Goal: Find contact information: Find contact information

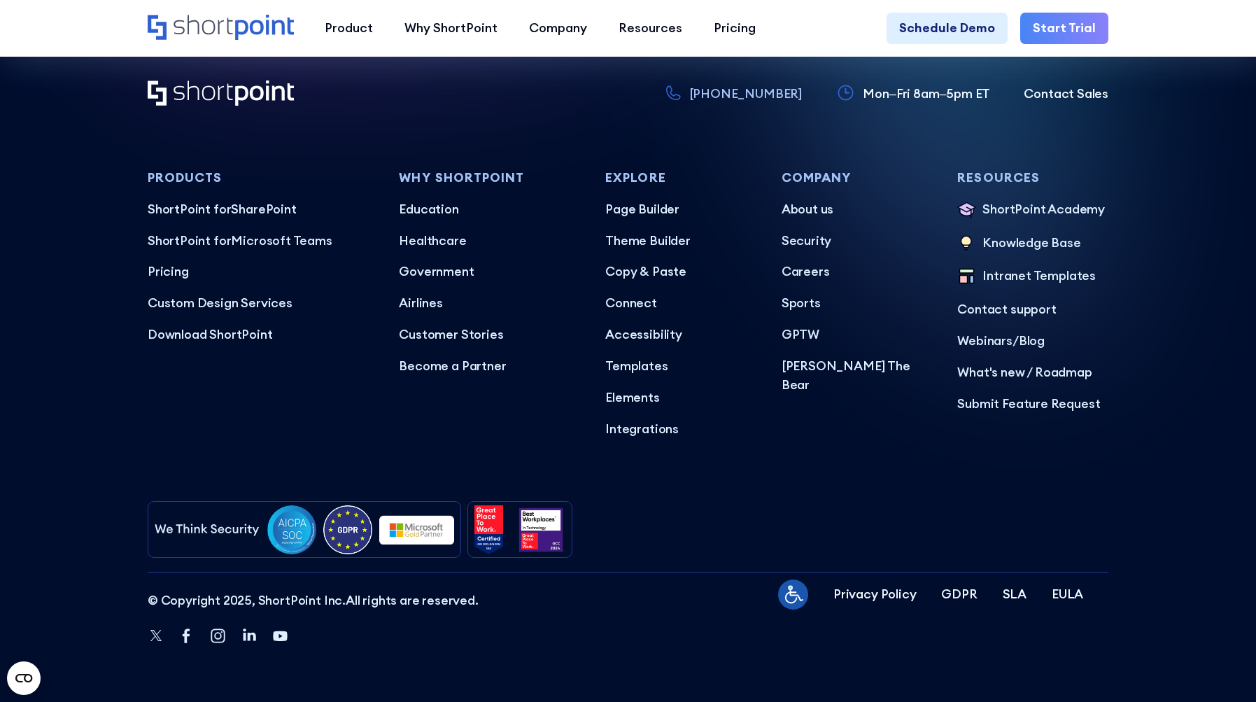
scroll to position [7820, 0]
click at [1079, 24] on link "Start Trial" at bounding box center [1064, 28] width 88 height 31
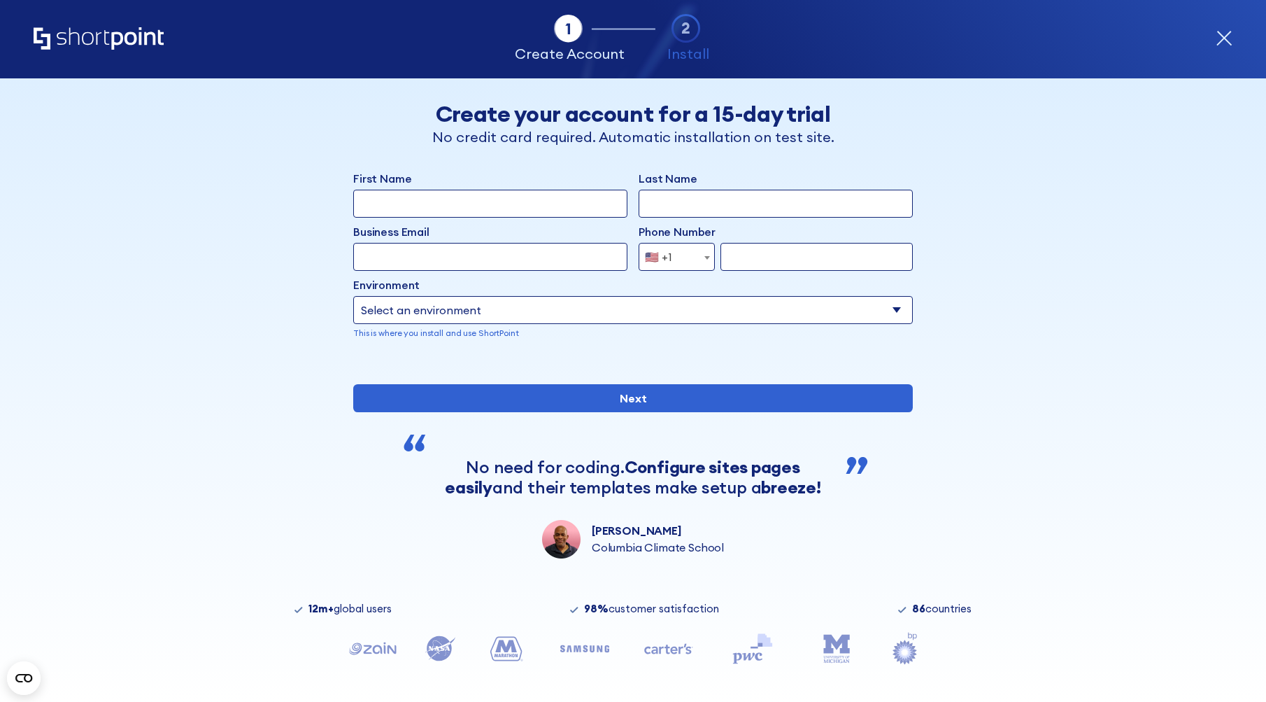
click at [1224, 43] on icon "form" at bounding box center [1224, 38] width 17 height 17
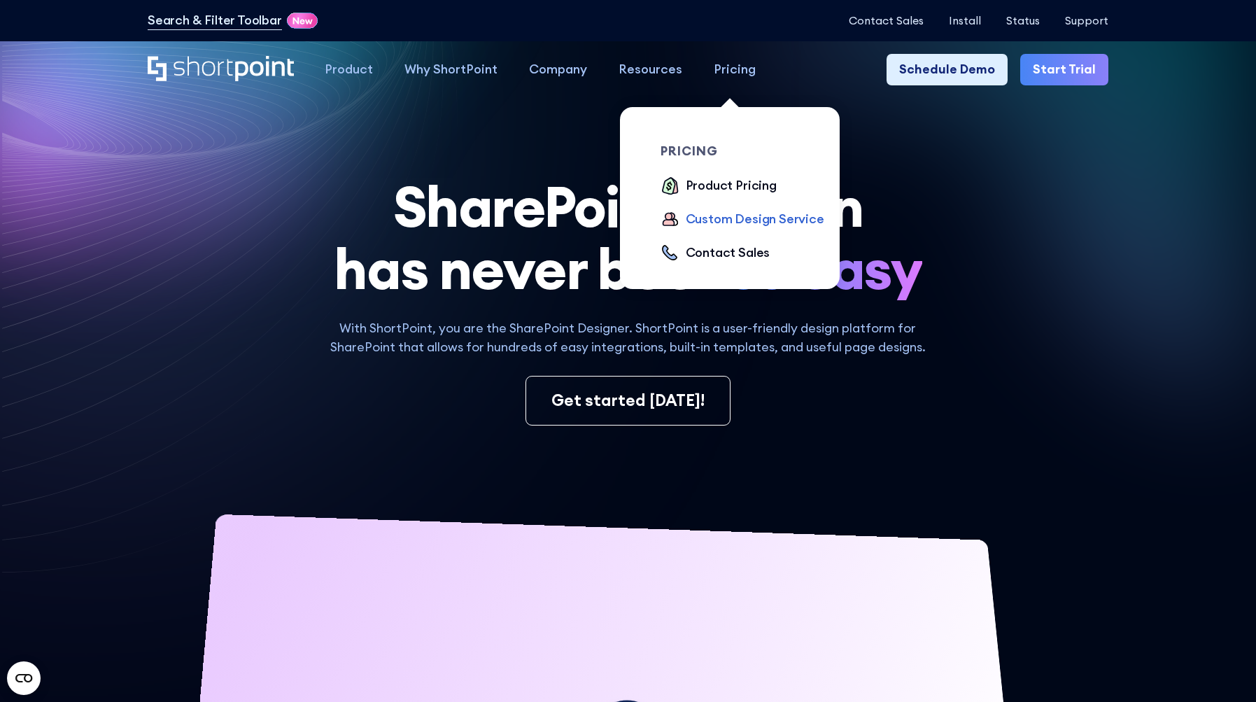
click at [718, 218] on div "Custom Design Service" at bounding box center [755, 219] width 139 height 19
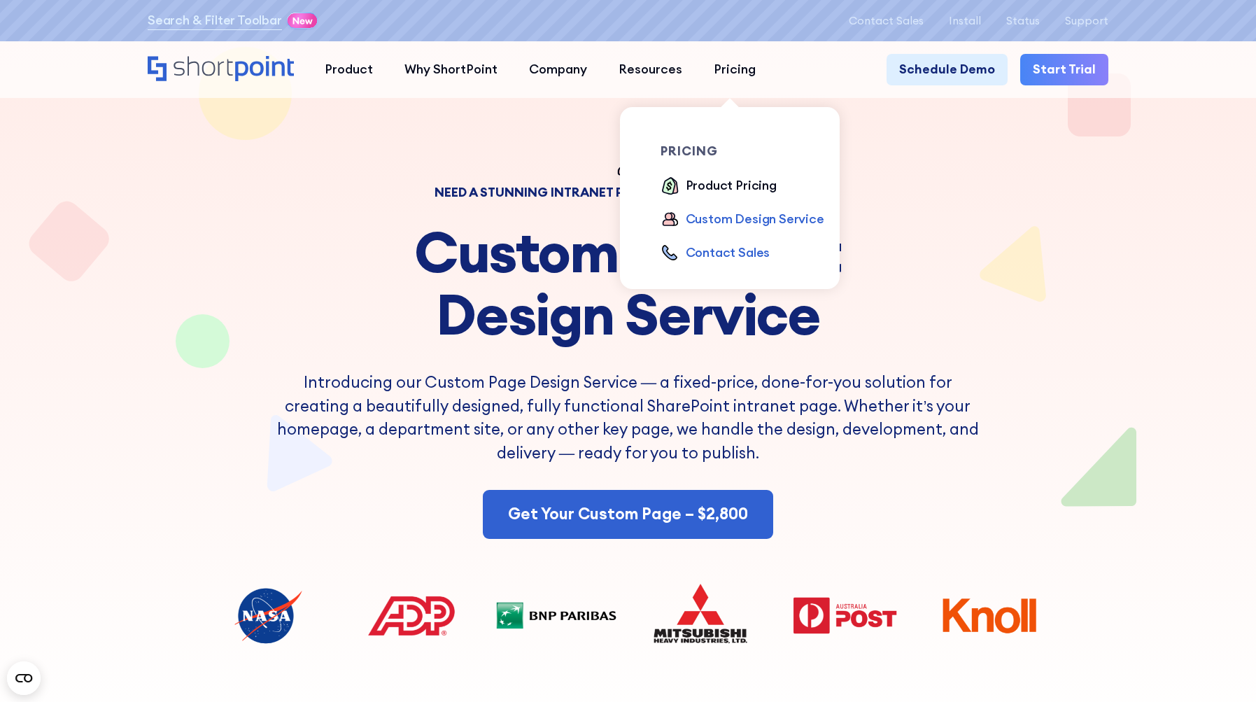
click at [704, 252] on div "Contact Sales" at bounding box center [728, 252] width 85 height 19
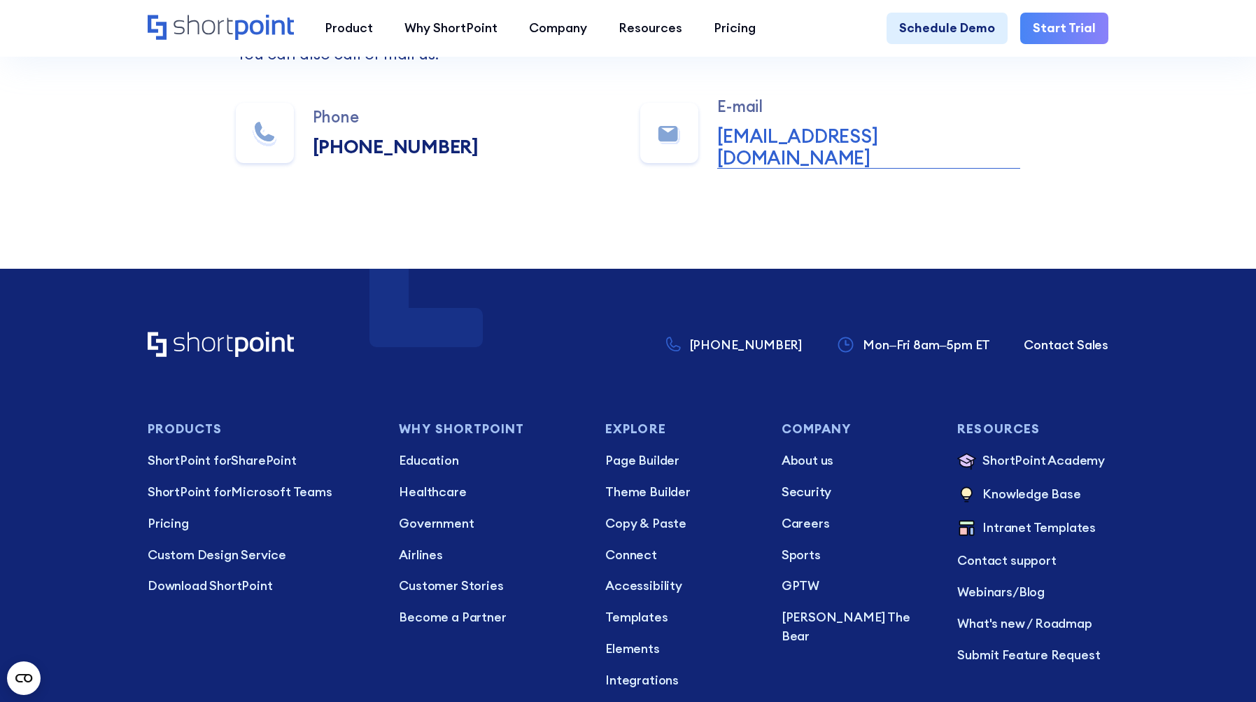
scroll to position [1337, 0]
